Goal: Task Accomplishment & Management: Complete application form

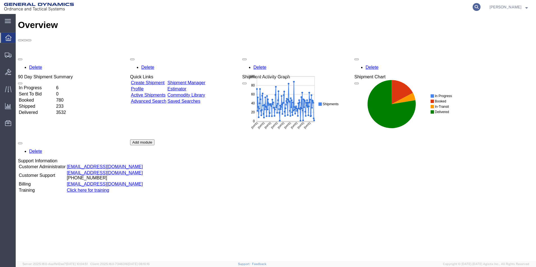
click at [480, 7] on icon at bounding box center [476, 7] width 8 height 8
type input "55761809"
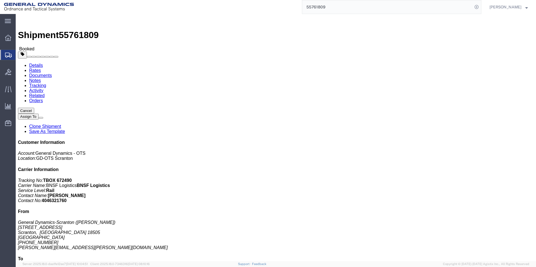
click link "Clone Shipment"
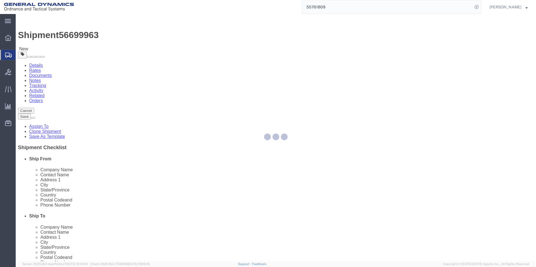
select select
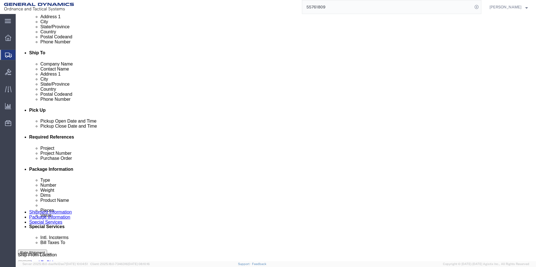
scroll to position [196, 0]
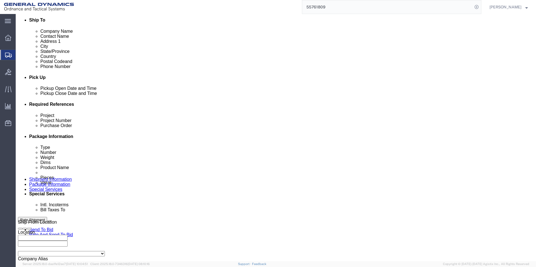
click button "Add reference"
drag, startPoint x: 105, startPoint y: 160, endPoint x: 69, endPoint y: 161, distance: 35.6
click div "Select Account Type Activity ID Airline Appointment Number ASN Batch Request # …"
click input "SOP25E207-017"
drag, startPoint x: 86, startPoint y: 159, endPoint x: 129, endPoint y: 166, distance: 43.7
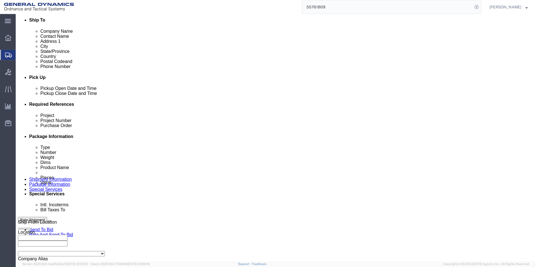
click div "Select Account Type Activity ID Airline Appointment Number ASN Batch Request # …"
type input "SOP25G207-019"
click select "Select Account Type Activity ID Airline Appointment Number ASN Batch Request # …"
select select "CUSTREF"
click select "Select Account Type Activity ID Airline Appointment Number ASN Batch Request # …"
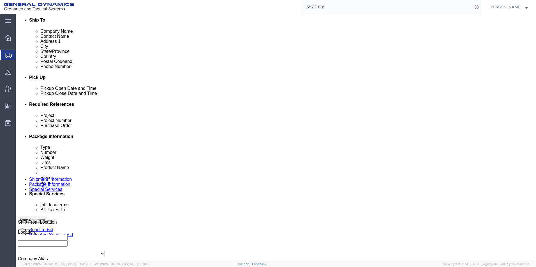
click input "text"
drag, startPoint x: 107, startPoint y: 160, endPoint x: 72, endPoint y: 160, distance: 34.7
click input "SOP25G207-019"
click input "text"
paste input "SOP25G207-019"
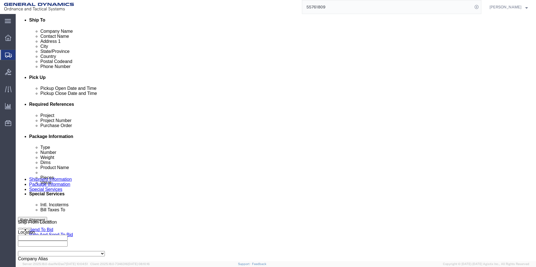
click input "SOP25G207-019"
drag, startPoint x: 240, startPoint y: 160, endPoint x: 245, endPoint y: 160, distance: 5.0
click input "SOP25H207-019"
type input "SOP25H207-020"
drag, startPoint x: 112, startPoint y: 161, endPoint x: 72, endPoint y: 162, distance: 40.6
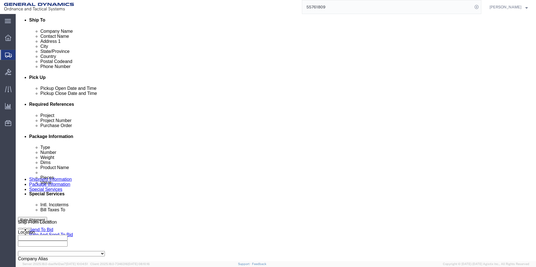
click input "SOP25G207-019"
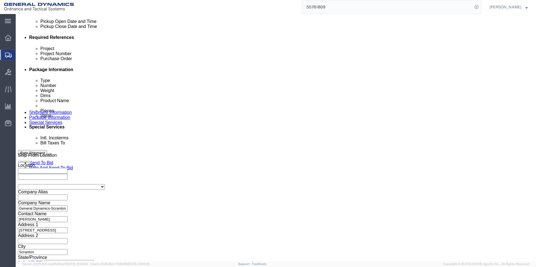
scroll to position [263, 0]
click button "Continue"
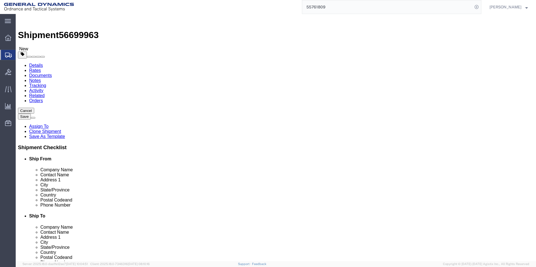
drag, startPoint x: 85, startPoint y: 124, endPoint x: 82, endPoint y: 125, distance: 3.8
click input "288"
click input "195840.00"
click dd "2304.00 Each"
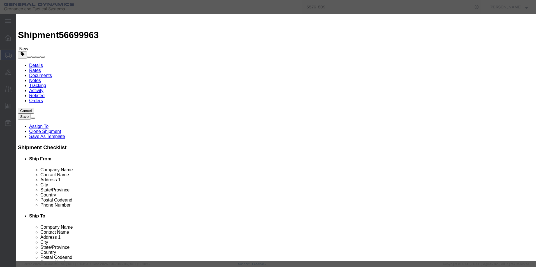
click button "Close"
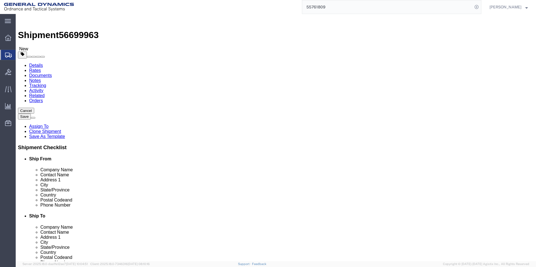
drag, startPoint x: 84, startPoint y: 122, endPoint x: 74, endPoint y: 123, distance: 9.6
click div "280"
type input "8"
drag, startPoint x: 86, startPoint y: 144, endPoint x: 65, endPoint y: 145, distance: 21.6
click div "Weight Total weight of packages in pounds or kilograms 195840.00 Select kgs lbs…"
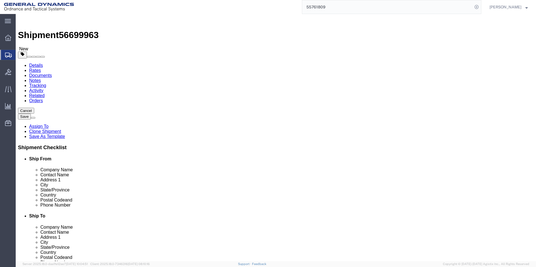
type input "5440.00"
click dd "2304.00 Each"
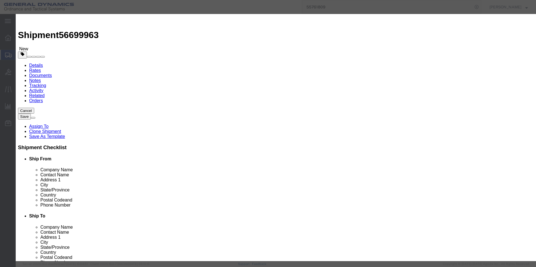
drag, startPoint x: 171, startPoint y: 54, endPoint x: 150, endPoint y: 54, distance: 20.7
click div "Pieces 2304.00 Select Bag Barrels 100Board Feet Bottle Box Blister Pack Carats …"
type input "63.00"
type input "2556.82"
drag, startPoint x: 204, startPoint y: 83, endPoint x: 176, endPoint y: 85, distance: 28.9
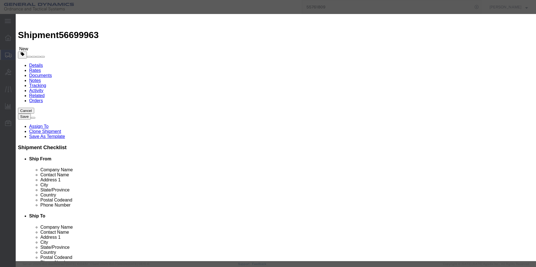
click textarea "LOT # SOP25E207-017 RAILCAR BNSF 761285 SEAL#'S 2428406, 2428407, 2428408, 2428…"
paste textarea "G207-019"
drag, startPoint x: 250, startPoint y: 86, endPoint x: 226, endPoint y: 87, distance: 24.1
click textarea "LOT # SOP25E207-017 RAILCAR BNSF 761285 SEAL#'S 2428406, 2428407, 2428408, 2428…"
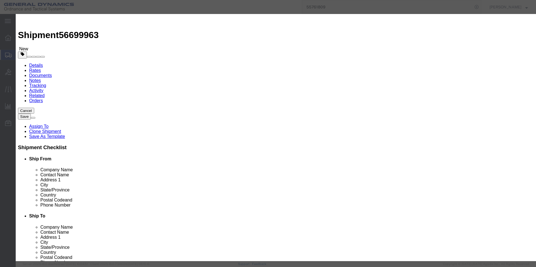
click textarea "LOT # SOP25E207-017 RAILCAR BNSF 761285 SEAL#'S 2428406, 2428407, 2428408, 2428…"
type textarea "LOT # SOP25G207-019 RAILCAR TBOX641136 SEAL#'S 2428469, 2428468, 2428467, 24284…"
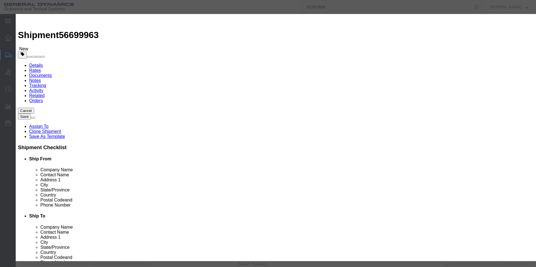
drag, startPoint x: 376, startPoint y: 48, endPoint x: 365, endPoint y: 46, distance: 11.6
click textarea "EMPTY PROJECTILE M795 BODIES DWG# 9326055-1 LOT SOP25E207-017 288 PALLETS= 2304…"
drag, startPoint x: 345, startPoint y: 42, endPoint x: 375, endPoint y: 46, distance: 31.2
click textarea "EMPTY PROJECTILE M795 BODIES DWG# 9326055-1 LOT SOP25E207-017 288 PALLETS= 2304…"
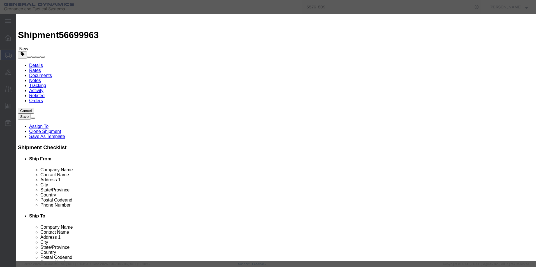
paste textarea "G207-019"
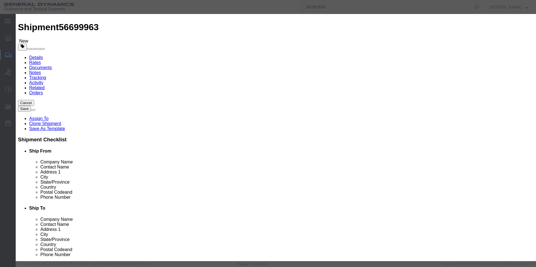
scroll to position [6, 0]
click textarea "EMPTY PROJECTILE M795 BODIES DWG# 9326055-1 LOT SOP25E207-017 288 PALLETS= 2304…"
type textarea "EMPTY PROJECTILE M795 BODIES DWG# 9326055-1 LOT SOP25G207-019 8 PALLETS= 63 PAR…"
click button "Close"
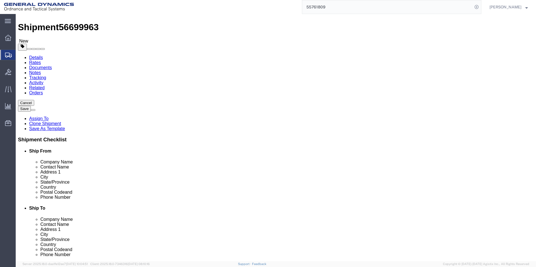
click span "button"
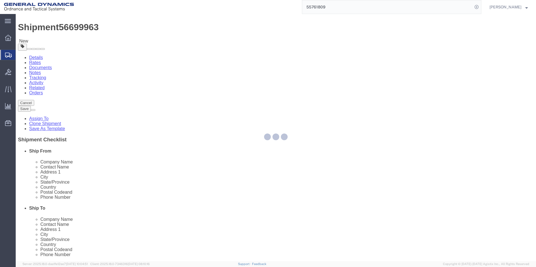
scroll to position [0, 0]
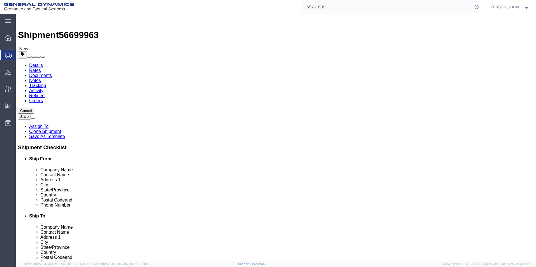
select select "PSNS"
click input "8"
click dd "2304.00 Each"
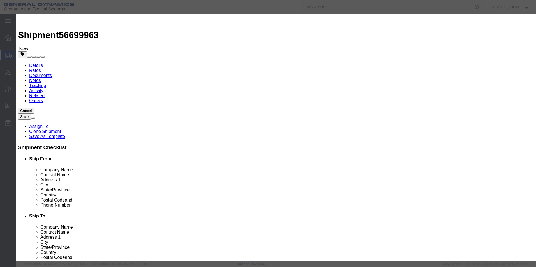
drag, startPoint x: 204, startPoint y: 85, endPoint x: 176, endPoint y: 85, distance: 28.6
click textarea "LOT # SOP25E207-017 RAILCAR BNSF 761285 SEAL#'S 2428406, 2428407, 2428408, 2428…"
drag, startPoint x: 171, startPoint y: 53, endPoint x: 149, endPoint y: 56, distance: 22.1
click div "Pieces 2304.00 Select Bag Barrels 100Board Feet Bottle Box Blister Pack Carats …"
type input "63.00"
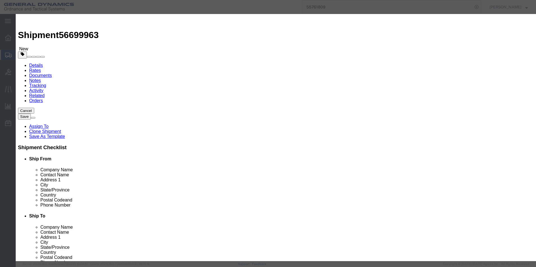
type input "2556.82"
drag, startPoint x: 204, startPoint y: 85, endPoint x: 175, endPoint y: 85, distance: 28.9
click textarea "LOT # SOP25E207-017 RAILCAR BNSF 761285 SEAL#'S 2428406, 2428407, 2428408, 2428…"
paste textarea "G207-019"
drag, startPoint x: 250, startPoint y: 85, endPoint x: 225, endPoint y: 85, distance: 24.9
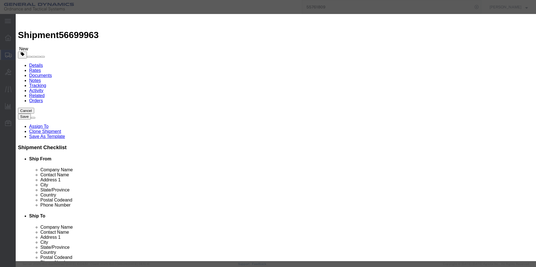
click textarea "LOT # SOP25E207-017 RAILCAR BNSF 761285 SEAL#'S 2428406, 2428407, 2428408, 2428…"
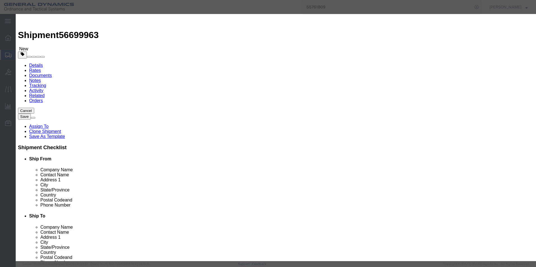
type textarea "LOT # SOP25G207-019 RAILCAR TBOX641136 SEAL#'S 2428466, 2428467, 2428468, 24284…"
drag, startPoint x: 345, startPoint y: 48, endPoint x: 373, endPoint y: 46, distance: 28.0
click textarea "EMPTY PROJECTILE M795 BODIES DWG# 9326055-1 LOT SOP25E207-017 288 PALLETS= 2304…"
paste textarea "G207-019"
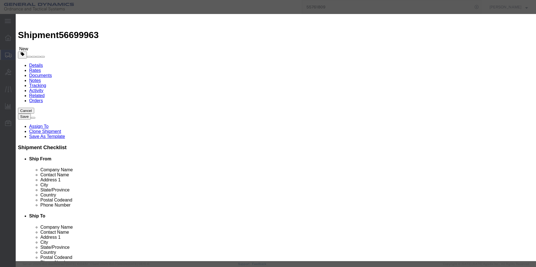
click textarea "EMPTY PROJECTILE M795 BODIES DWG# 9326055-1 LOT SOP25E207-017 288 PALLETS= 2304…"
type textarea "EMPTY PROJECTILE M795 BODIES DWG# 9326055-1 LOT SOP25G207-019 8 PALLETS= 63 PAR…"
click button "Save & Close"
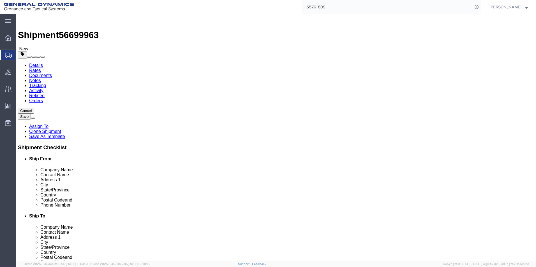
drag, startPoint x: 283, startPoint y: 122, endPoint x: 271, endPoint y: 122, distance: 12.3
click div "Number 8"
type input "280"
drag, startPoint x: 288, startPoint y: 144, endPoint x: 272, endPoint y: 146, distance: 16.1
click div "Weight 5440.00 Select kgs lbs Ship. t°"
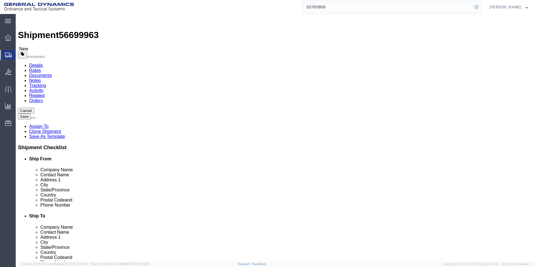
type input "190400.00"
click dd "93506.49 USD"
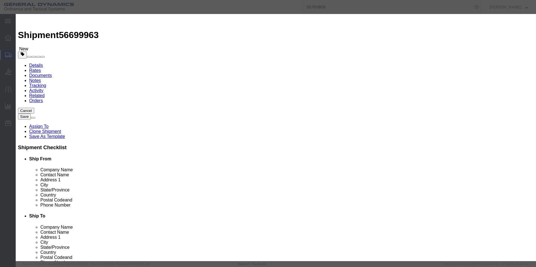
drag, startPoint x: 171, startPoint y: 53, endPoint x: 165, endPoint y: 54, distance: 5.6
click input "2304.00"
type input "2240.00"
type input "90909.09"
drag, startPoint x: 205, startPoint y: 85, endPoint x: 188, endPoint y: 85, distance: 17.4
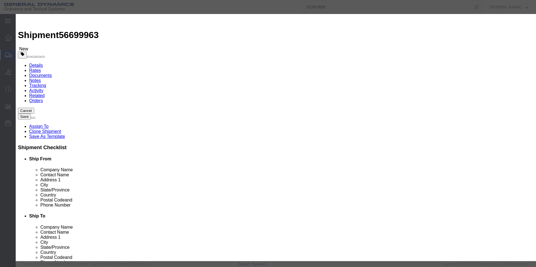
click textarea "LOT # SOP25E207-017 RAILCAR BNSF 761285 SEAL#'S 2428406, 2428407, 2428408, 2428…"
paste textarea "SOP25G207-019"
drag, startPoint x: 218, startPoint y: 84, endPoint x: 176, endPoint y: 85, distance: 41.7
click textarea "LOT # SOP25E207-017 RAILCAR BNSF 761285 SEAL#'S 2428406, 2428407, 2428408, 2428…"
drag, startPoint x: 203, startPoint y: 85, endPoint x: 180, endPoint y: 85, distance: 23.3
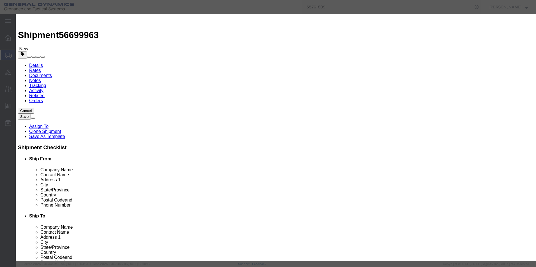
click textarea "LOT # SOP25E207-017 RAILCAR BNSF 761285 SEAL#'S 2428406, 2428407, 2428408, 2428…"
drag, startPoint x: 248, startPoint y: 85, endPoint x: 225, endPoint y: 85, distance: 23.3
click textarea "LOT # SOP25E207-017 RAILCAR BNSF 761285 SEAL#'S 2428406, 2428407, 2428408, 2428…"
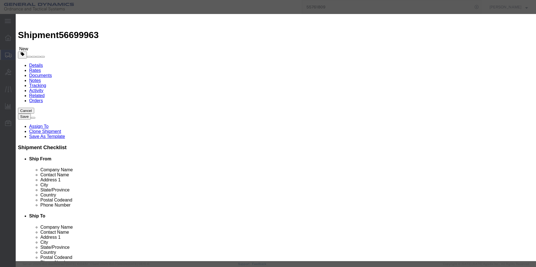
click textarea "LOT # SOP25E207-017 RAILCAR BNSF 761285 SEAL#'S 2428406, 2428407, 2428408, 2428…"
type textarea "LOT # SOP25H207-020 RAILCAR TBOX641136 SEAL#'S 2428466, 2428467, 2428468, 24284…"
drag, startPoint x: 375, startPoint y: 48, endPoint x: 360, endPoint y: 48, distance: 14.8
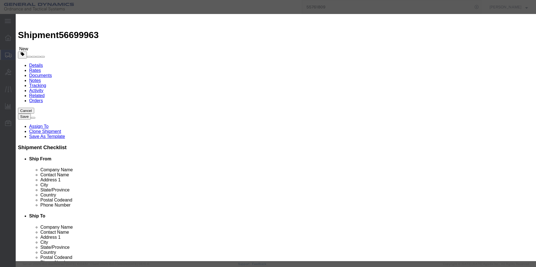
click textarea "EMPTY PROJECTILE M795 BODIES DWG# 9326055-1 LOT SOP25E207-017 288 PALLETS= 2304…"
drag, startPoint x: 345, startPoint y: 47, endPoint x: 374, endPoint y: 47, distance: 29.1
click textarea "EMPTY PROJECTILE M795 BODIES DWG# 9326055-1 LOT SOP25E207-017 288 PALLETS= 2304…"
paste textarea "G207-019"
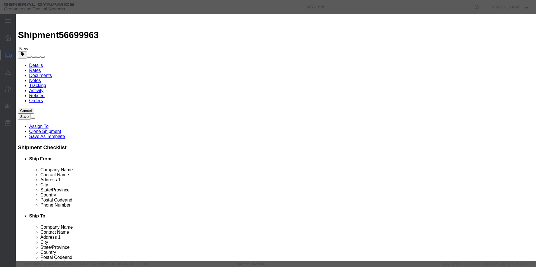
click textarea "EMPTY PROJECTILE M795 BODIES DWG# 9326055-1 LOT SOP25E207-017 288 PALLETS= 2304…"
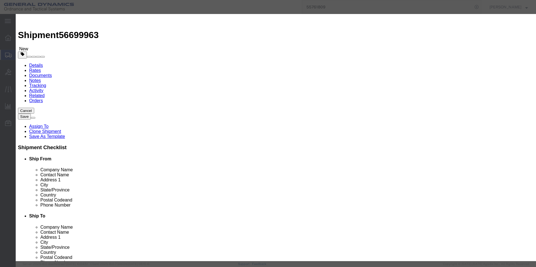
type textarea "EMPTY PROJECTILE M795 BODIES DWG# 9326055-1 LOT SOP25H207-020 280 PALLETS= 2240…"
click button "Save & Close"
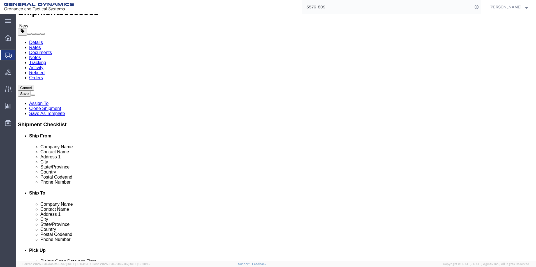
scroll to position [52, 0]
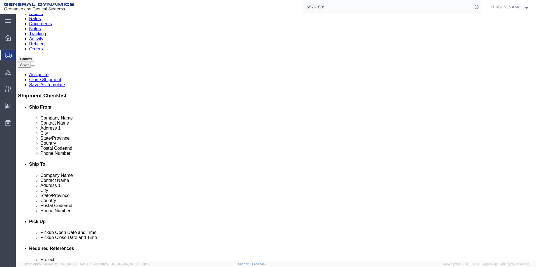
click button "Continue"
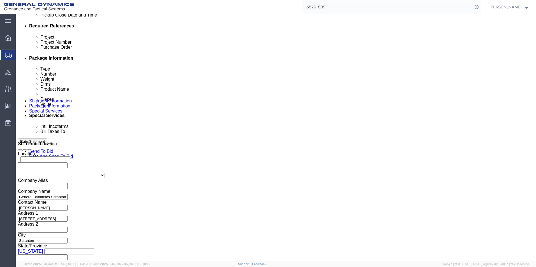
scroll to position [237, 0]
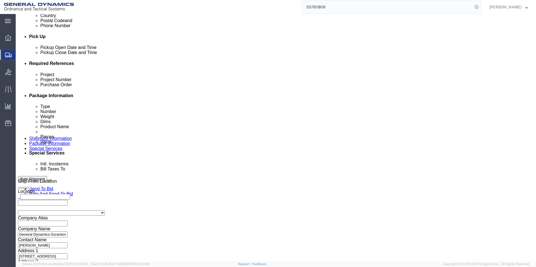
click select "Select Recipient Account Sender/Shipper Third Party Account"
select select "SHIP"
click select "Select Recipient Account Sender/Shipper Third Party Account"
click div "Billing Location Select Select My Profile Location GD-OTS [GEOGRAPHIC_DATA] (Co…"
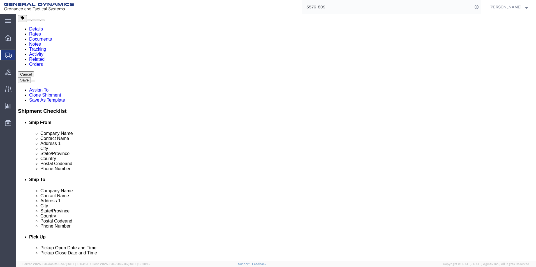
scroll to position [0, 0]
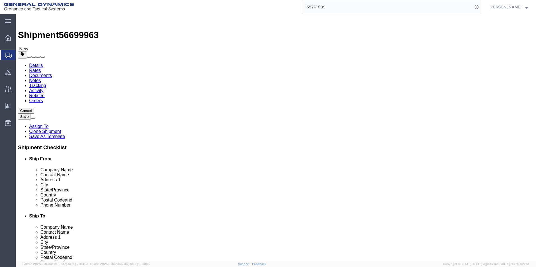
click icon
click dd "63.00 Each"
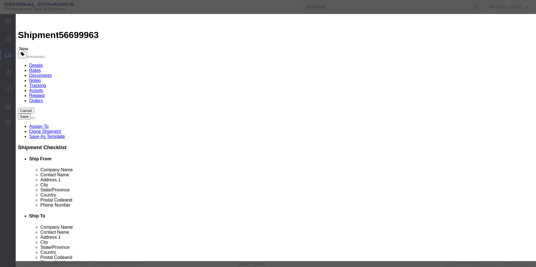
click textarea "LOT # SOP25G207-019 RAILCAR TBOX641136 SEAL#'S 2428466, 2428467, 2428468, 24284…"
click button "Save & Close"
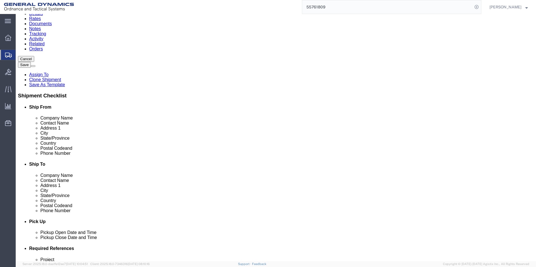
click button "Continue"
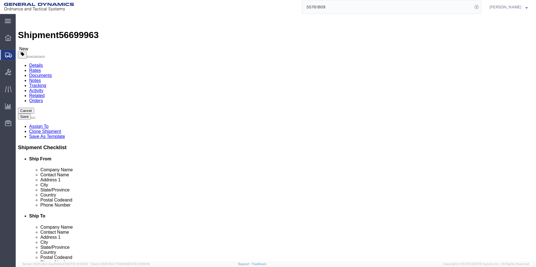
drag, startPoint x: 223, startPoint y: 127, endPoint x: 243, endPoint y: 139, distance: 23.3
click div "Pickup Instructions Select one or more Crane Required Driver Assisted Loading F…"
drag, startPoint x: 210, startPoint y: 118, endPoint x: 248, endPoint y: 137, distance: 42.1
click textarea "LOT # SOP25E207-017 RAILCAR BNSF 761285 SEAL#'S 2428406, 2428407, 2428408, 2428…"
paste textarea "G207-019 RAILCAR TBOX641136 SEAL#'S 2428466, 2428467, 2428468, 242846"
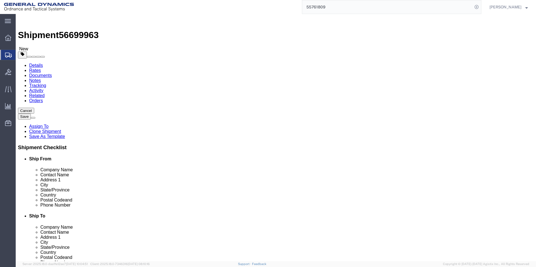
click textarea "LOT # SOP25E207-017 RAILCAR BNSF 761285 SEAL#'S 2428406, 2428407, 2428408, 2428…"
click icon
click dd "63.00 Each"
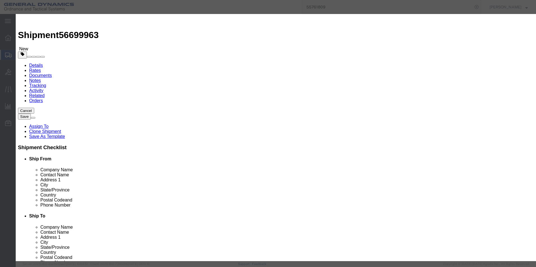
scroll to position [6, 0]
drag, startPoint x: 360, startPoint y: 48, endPoint x: 316, endPoint y: 49, distance: 44.5
click textarea "EMPTY PROJECTILE M795 BODIES DWG# 9326055-1 LOT SOP25G207-019 8 PALLETS= 63 PAR…"
click button "Close"
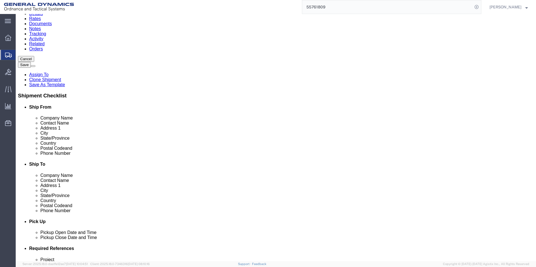
click button "Continue"
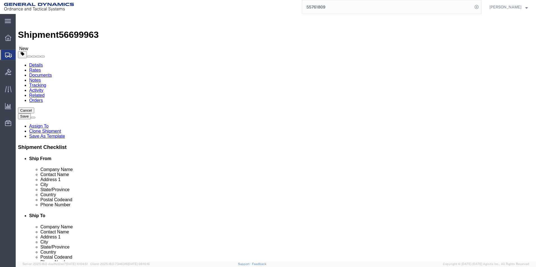
scroll to position [0, 0]
paste textarea "8 PALLETS= 63 PARTS"
click textarea "LOT # SOP25E207-017 RAILCAR BNSF 761285 SEAL#'S 2428406, 2428407, 2428408, 2428…"
click icon
click div "Pieces: 2240.00 Each Total value: 90909.09 USD"
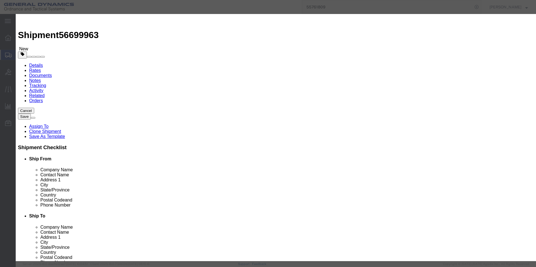
scroll to position [6, 0]
drag, startPoint x: 346, startPoint y: 48, endPoint x: 365, endPoint y: 47, distance: 18.5
click textarea "EMPTY PROJECTILE M795 BODIES DWG# 9326055-1 LOT SOP25H207-020 280 PALLETS= 2240…"
click button "Save & Close"
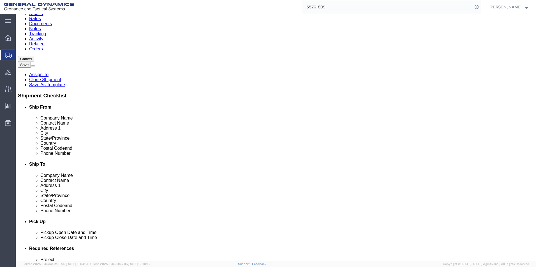
click button "Continue"
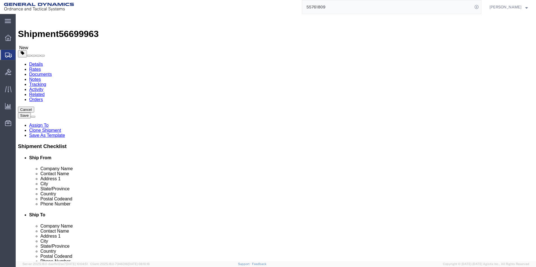
scroll to position [0, 0]
click textarea "LOT # SOP25E207-017 RAILCAR BNSF 761285 SEAL#'S 2428406, 2428407, 2428408, 2428…"
paste textarea "SOP25H207-020 280 PALLETS= 2240 PARTS"
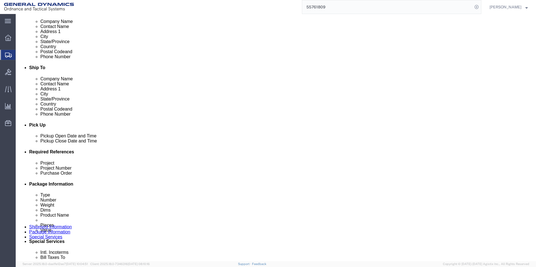
scroll to position [196, 0]
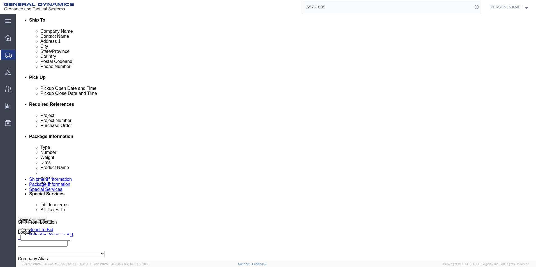
type textarea "LOTS # SOP25G207-019 - 8 PALLETS= 63 PARTS. SOP25H207-020 280 PALLETS= 2240 PAR…"
click button "Rate Shipment"
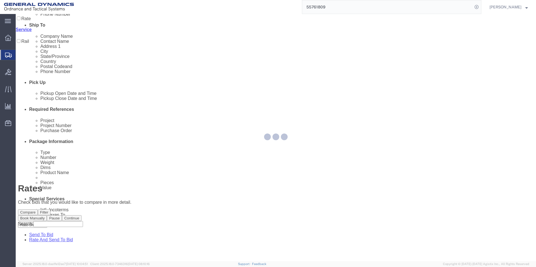
scroll to position [0, 0]
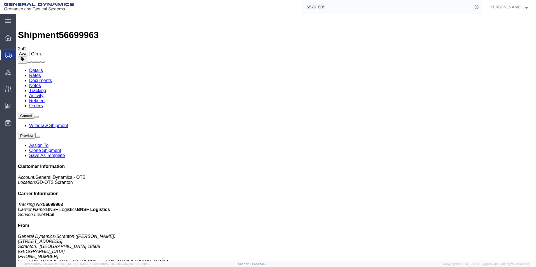
click at [61, 148] on link "Clone Shipment" at bounding box center [45, 150] width 32 height 5
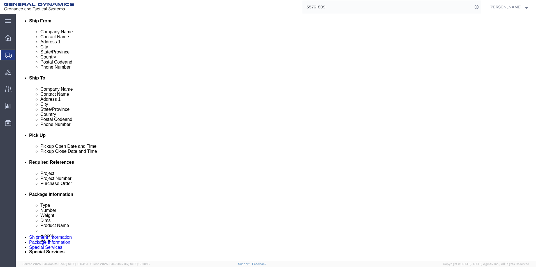
scroll to position [196, 0]
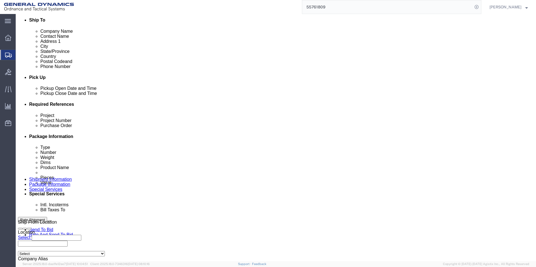
click icon "button"
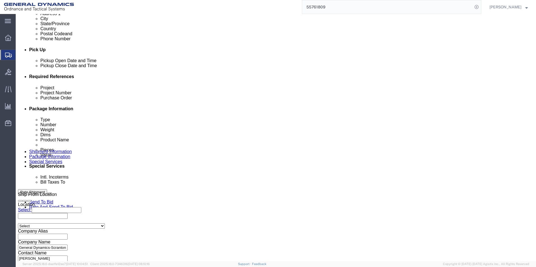
scroll to position [263, 0]
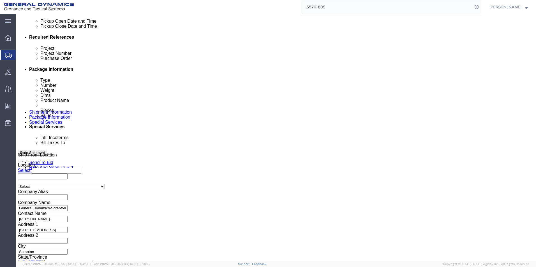
click button "Continue"
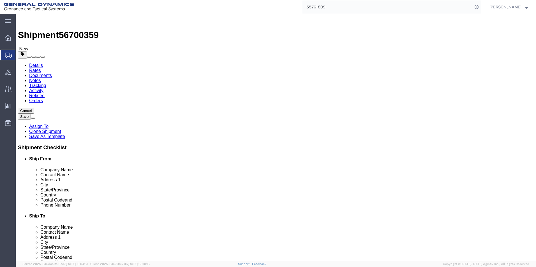
click span "button"
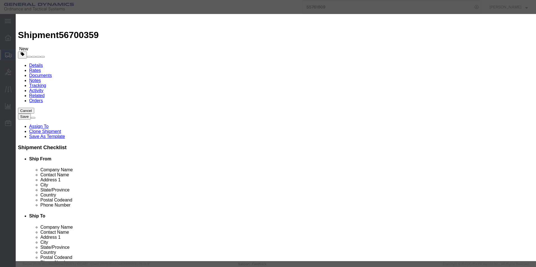
click button "Yes"
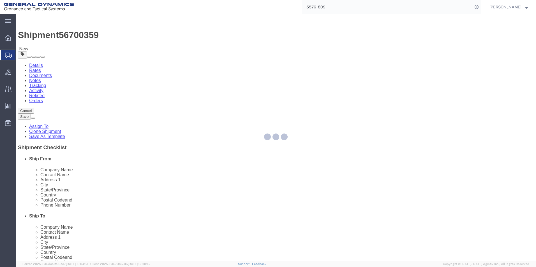
select select "PSNS"
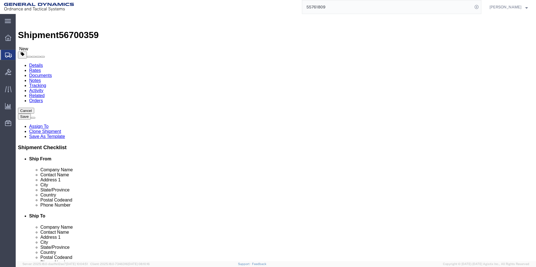
click input "280"
type input "288"
click input "190400.00"
type input "195840.00"
click dd "2240.00 Each"
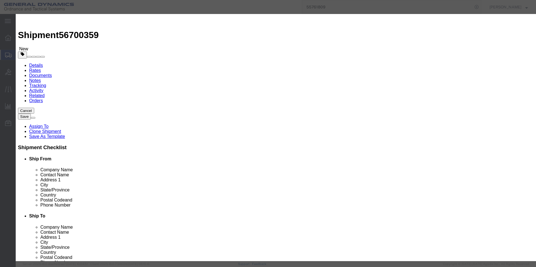
click input "2240.00"
type input "2304.00"
type input "93506.49"
click textarea "EMPTY PROJECTILE M795 BODIES DWG# 9326055-1 LOT SOP25H207-020 280 PALLETS= 2240…"
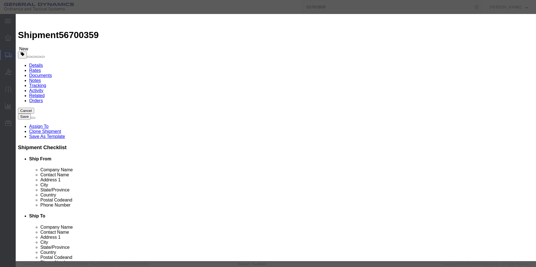
click textarea "EMPTY PROJECTILE M795 BODIES DWG# 9326055-1 LOT SOP25H207-020 280 PALLETS= 2240…"
type textarea "EMPTY PROJECTILE M795 BODIES DWG# 9326055-1 LOT SOP25H207-020 288 PALLETS= 2304…"
click textarea "LOT # SOP25H207-020 RAILCAR TBOX641136 SEAL#'S 2428466, 2428467, 2428468, 24284…"
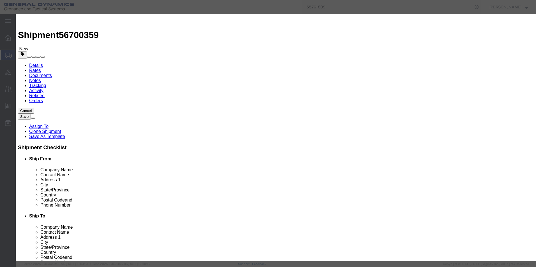
click textarea "LOT # SOP25H207-020 RAILCAR TBOX641136 SEAL#'S 2428466, 2428467, 2428468, 24284…"
type textarea "LOT # SOP25H207-020 RAILCAR TBOX675539 SEAL#'S 2428470, 2428471, 2428472, 24284…"
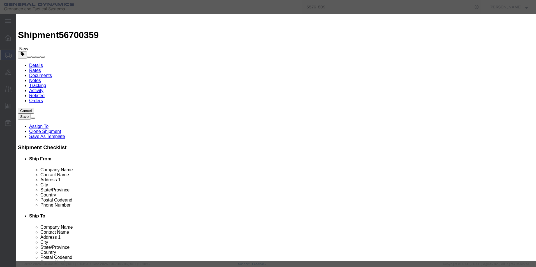
click button "Save & Close"
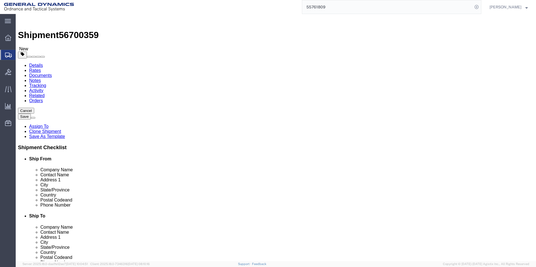
click button "Continue"
click textarea "LOTS # SOP25G207-019 - 8 PALLETS= 63 PARTS. SOP25H207-020 280 PALLETS= 2240 PAR…"
paste textarea "# SOP25H207-020 RAILCAR TBOX675539 SEAL#'S 2428470, 2428471, 2428472, 2428473"
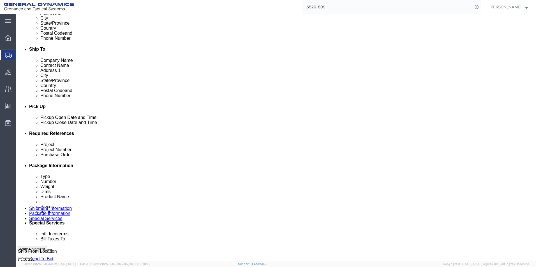
scroll to position [168, 0]
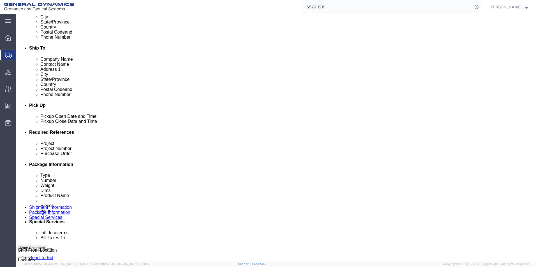
type textarea "LOT # SOP25H207-020 RAILCAR TBOX675539 SEAL#'S 2428470, 2428471, 2428472, 24284…"
click select "Select Recipient Account Sender/Shipper Third Party Account"
select select "SHIP"
click select "Select Recipient Account Sender/Shipper Third Party Account"
click button "Rate Shipment"
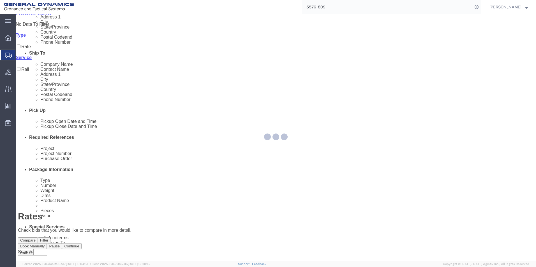
scroll to position [0, 0]
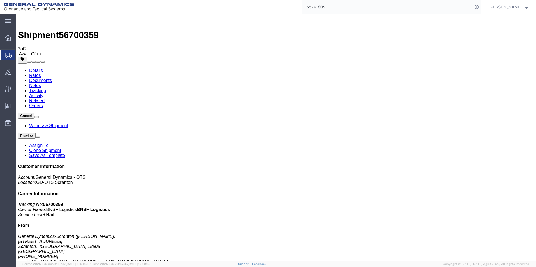
click at [41, 73] on link "Rates" at bounding box center [35, 75] width 12 height 5
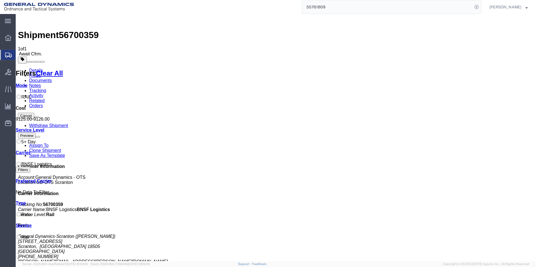
click at [35, 68] on link "Details" at bounding box center [36, 70] width 14 height 5
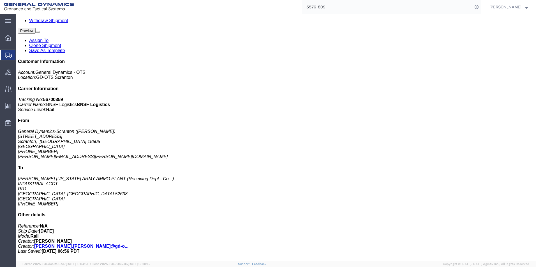
scroll to position [106, 0]
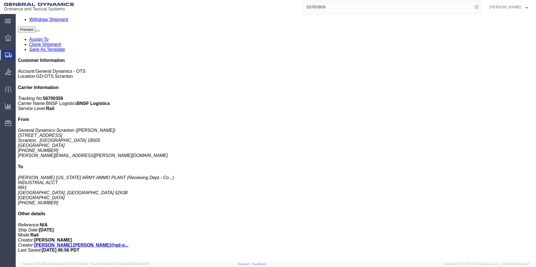
drag, startPoint x: 91, startPoint y: 210, endPoint x: 6, endPoint y: 205, distance: 85.8
click b "LOT # SOP25H207-020 RAILCAR TBOX675539 SEAL#'S 2428470, 2428471, 2428472, 24284…"
copy b "LOT # SOP25H207-020 RAILCAR TBOX675539 SEAL#'S 2428470, 2428471, 2428472, 24284…"
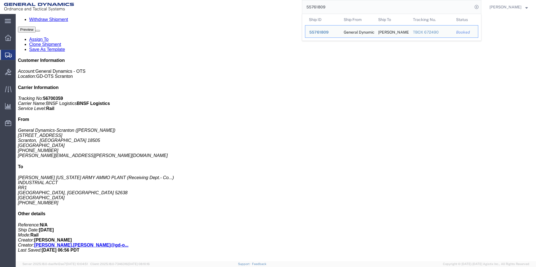
drag, startPoint x: 340, startPoint y: 8, endPoint x: 316, endPoint y: 9, distance: 24.1
click at [316, 9] on input "55761809" at bounding box center [387, 6] width 170 height 13
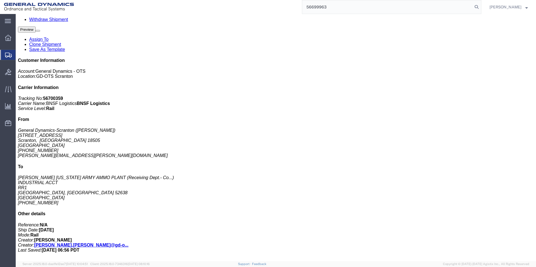
type input "56699963"
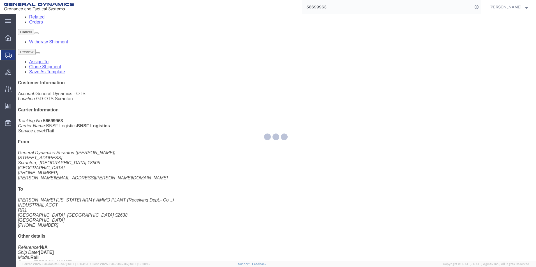
scroll to position [106, 0]
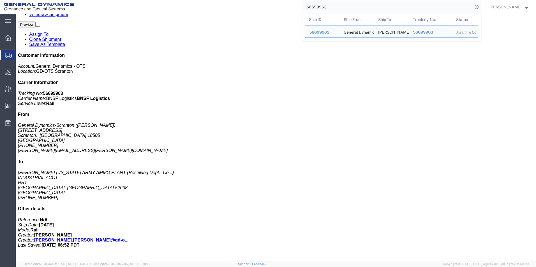
drag, startPoint x: 55, startPoint y: 222, endPoint x: 5, endPoint y: 199, distance: 55.4
click div "Handling Options Additional Pickup Instructions: LOTS # SOP25G207-019 - 8 PALLE…"
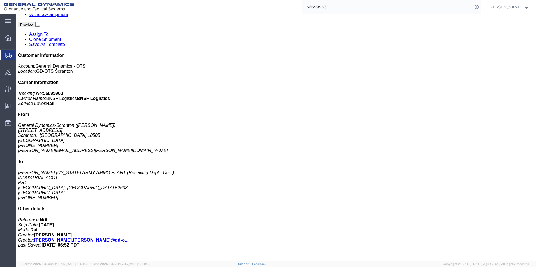
copy b "LOTS # SOP25G207-019 - 8 PALLETS= 63 PARTS. SOP25H207-020 280 PALLETS= 2240 PAR…"
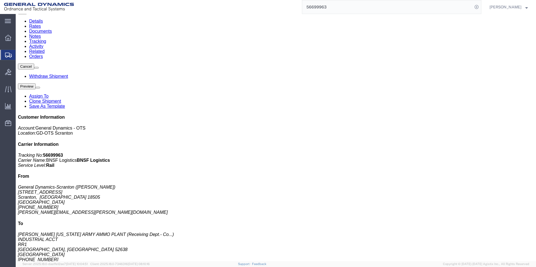
scroll to position [84, 0]
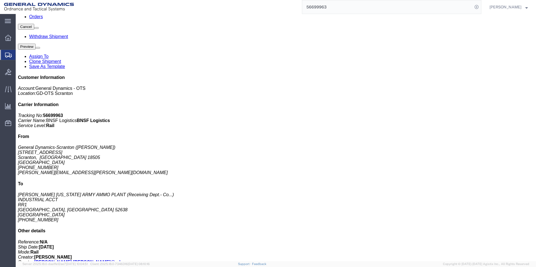
click h3 "M795 Empty Projectile bodies"
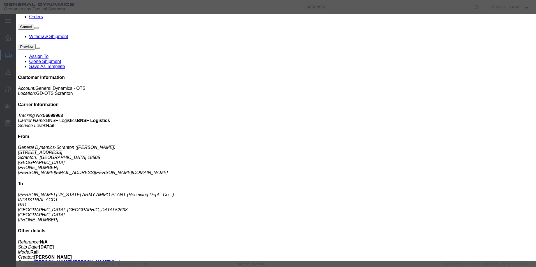
drag, startPoint x: 130, startPoint y: 41, endPoint x: 155, endPoint y: 49, distance: 25.5
click b "EMPTY PROJECTILE M795 BODIES DWG# 9326055-1 LOT SOP25H207-020 280 PALLETS= 2240…"
copy b "LOT SOP25H207-020 280 PALLETS= 2240 PARTS"
click icon "button"
